Goal: Task Accomplishment & Management: Use online tool/utility

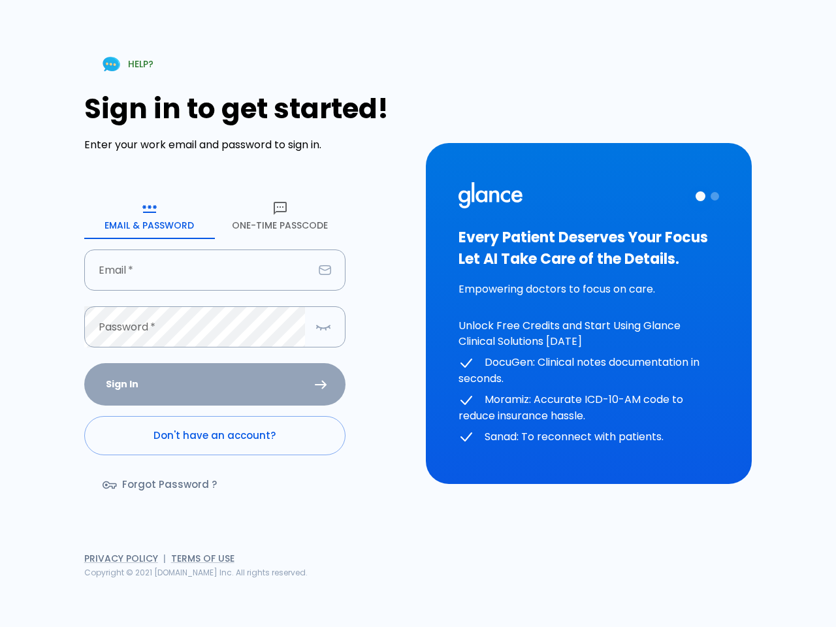
click at [607, 581] on div "HELP? Sign in to get started! Enter your work email and password to sign in. Em…" at bounding box center [418, 313] width 804 height 627
click at [150, 215] on icon "button" at bounding box center [150, 208] width 16 height 16
click at [280, 215] on icon "button" at bounding box center [280, 208] width 16 height 16
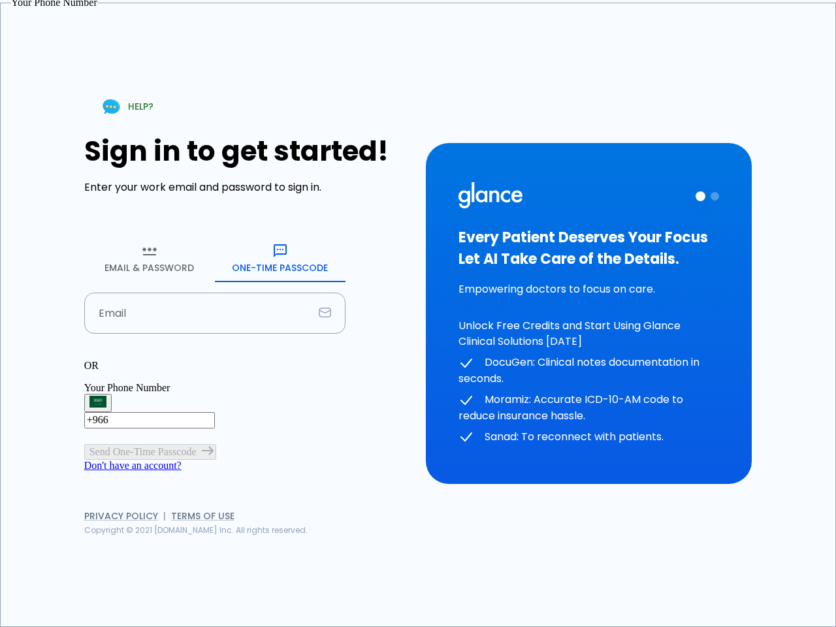
click at [215, 293] on input "Email" at bounding box center [198, 313] width 229 height 41
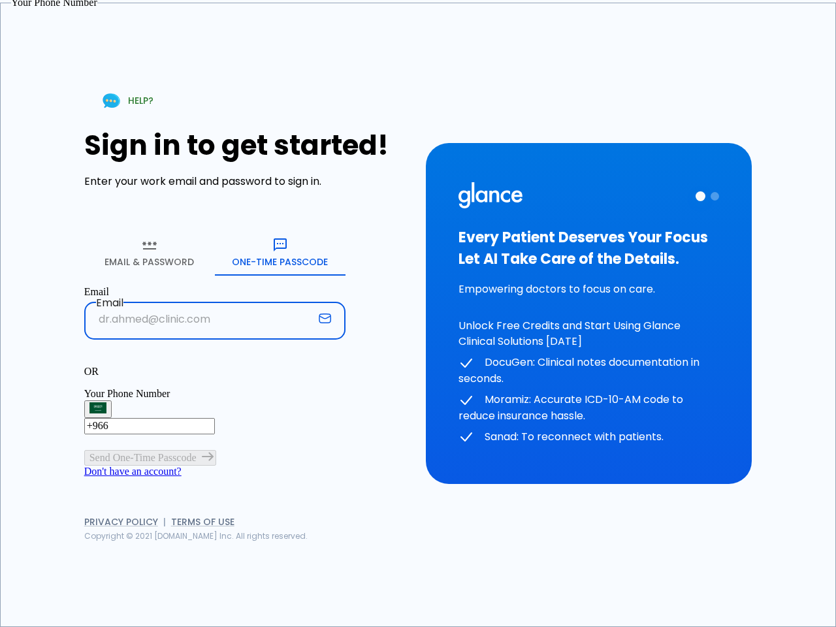
click at [215, 366] on p "OR" at bounding box center [214, 372] width 261 height 12
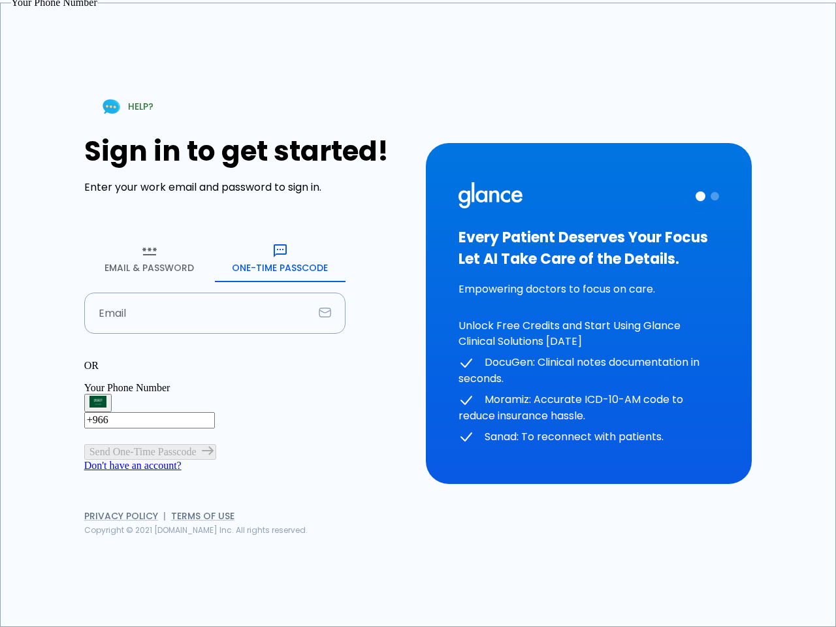
click at [323, 360] on div "OR" at bounding box center [214, 366] width 261 height 12
click at [588, 313] on div "Every Patient Deserves Your Focus Let AI Take Care of the Details. Empowering d…" at bounding box center [588, 313] width 261 height 263
